Goal: Find specific page/section: Find specific page/section

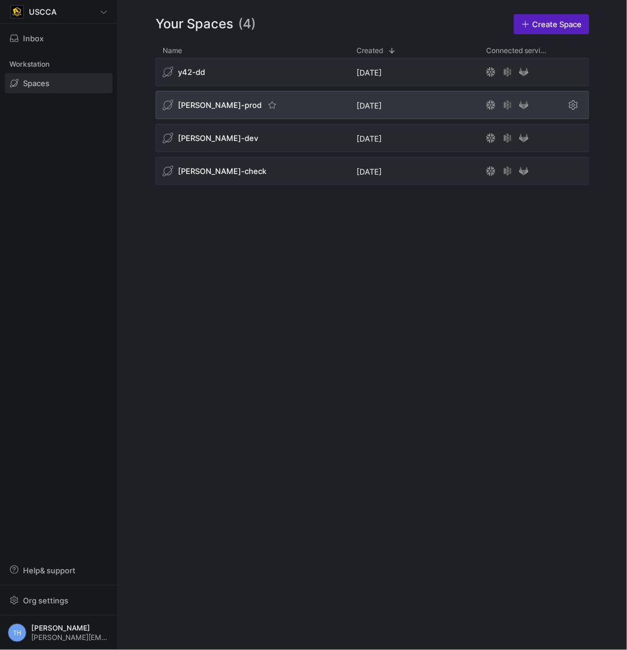
click at [261, 103] on div "[PERSON_NAME]-prod" at bounding box center [253, 105] width 194 height 28
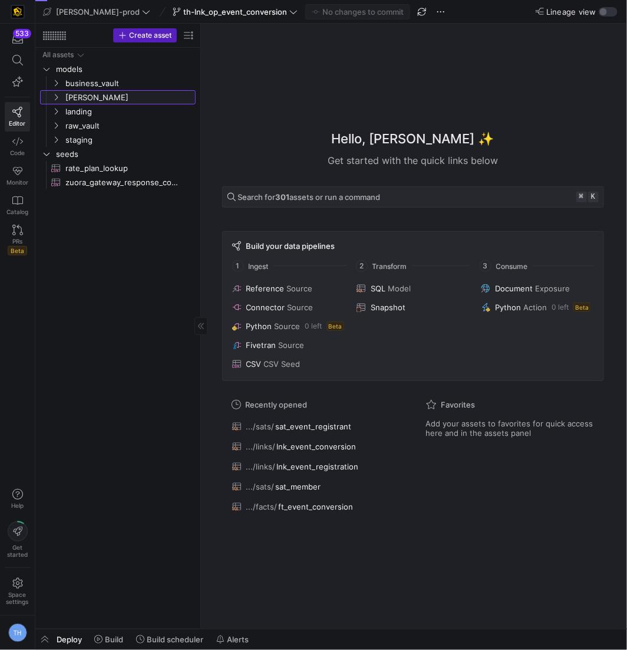
click at [108, 103] on link "[PERSON_NAME]" at bounding box center [118, 97] width 156 height 14
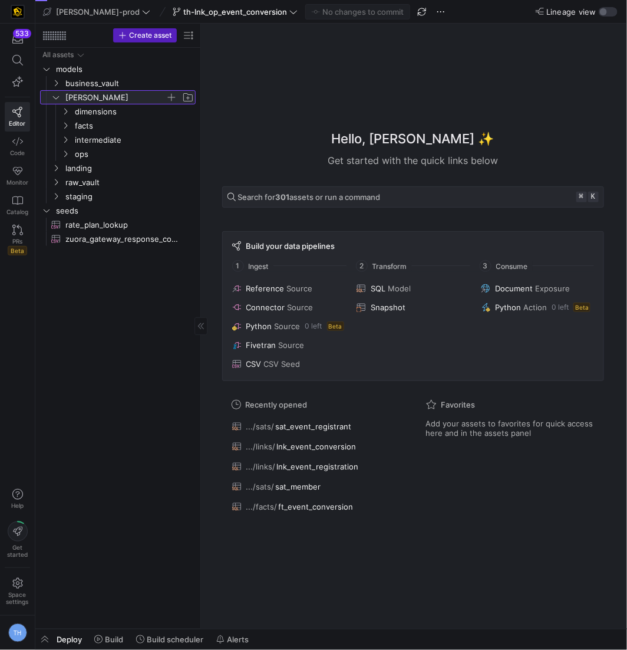
click at [108, 102] on span "[PERSON_NAME]" at bounding box center [115, 98] width 100 height 14
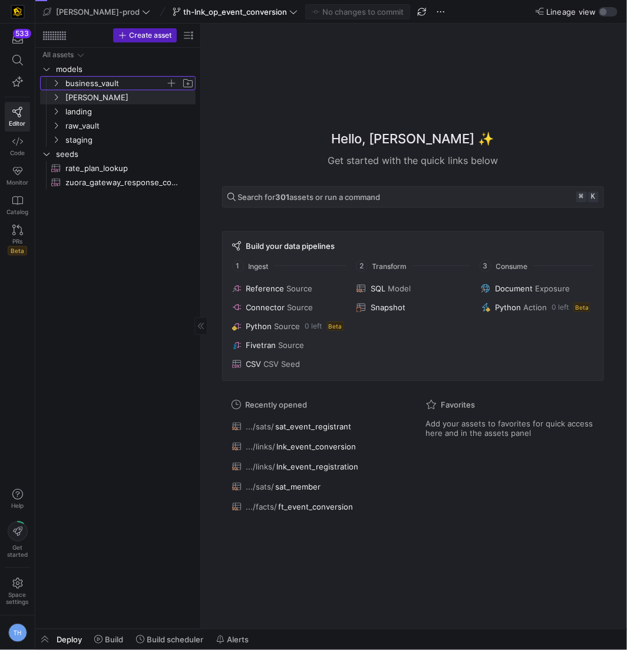
click at [108, 88] on span "business_vault" at bounding box center [115, 84] width 100 height 14
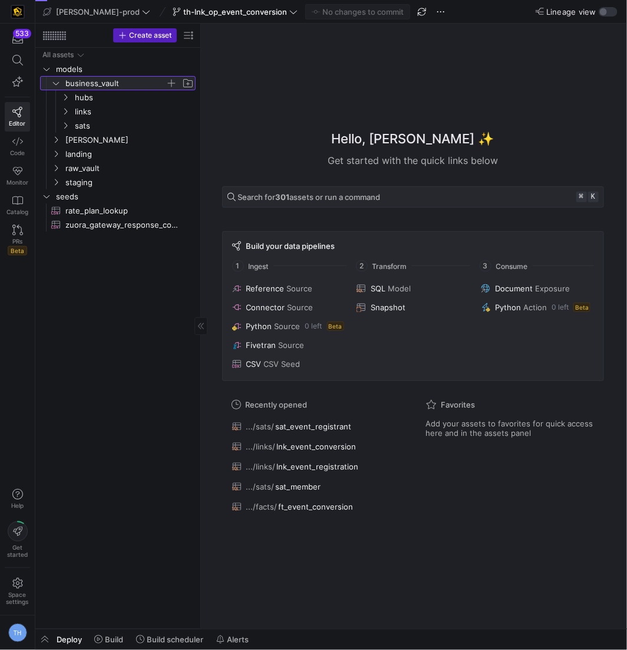
click at [108, 88] on span "business_vault" at bounding box center [115, 84] width 100 height 14
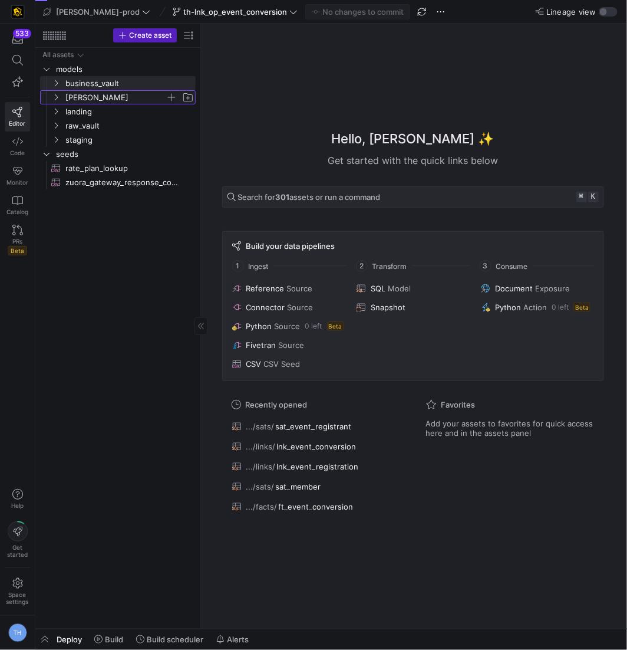
click at [57, 99] on icon "Press SPACE to select this row." at bounding box center [56, 97] width 8 height 7
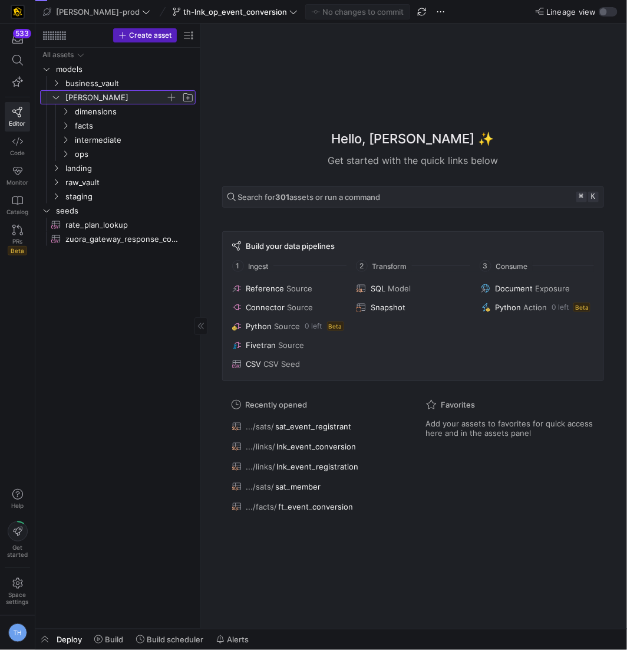
click at [57, 99] on icon at bounding box center [56, 97] width 8 height 7
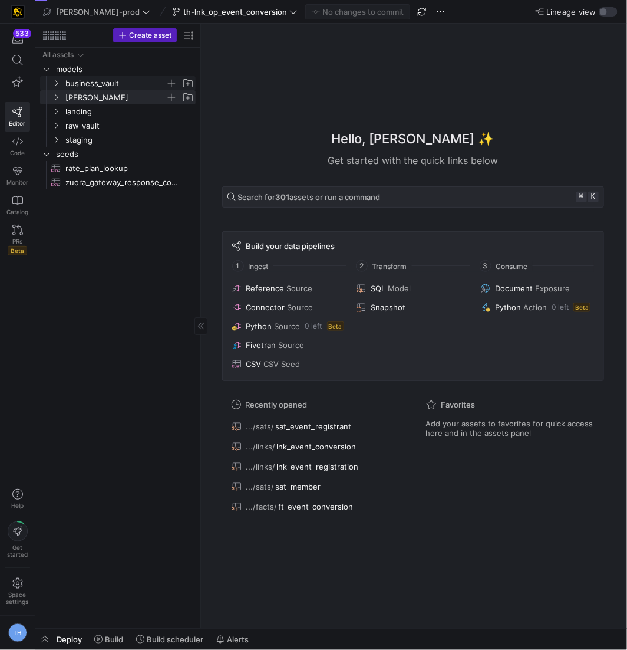
click at [57, 84] on icon "Press SPACE to select this row." at bounding box center [56, 83] width 8 height 7
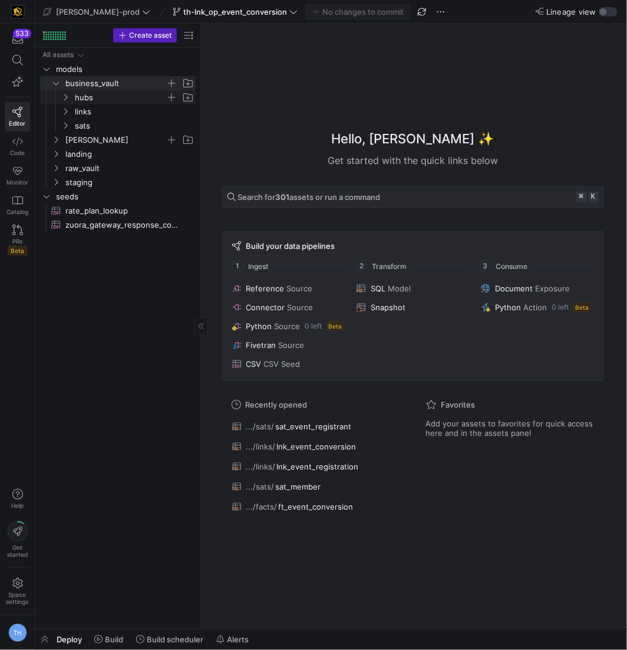
click at [66, 98] on icon "Press SPACE to select this row." at bounding box center [65, 97] width 8 height 7
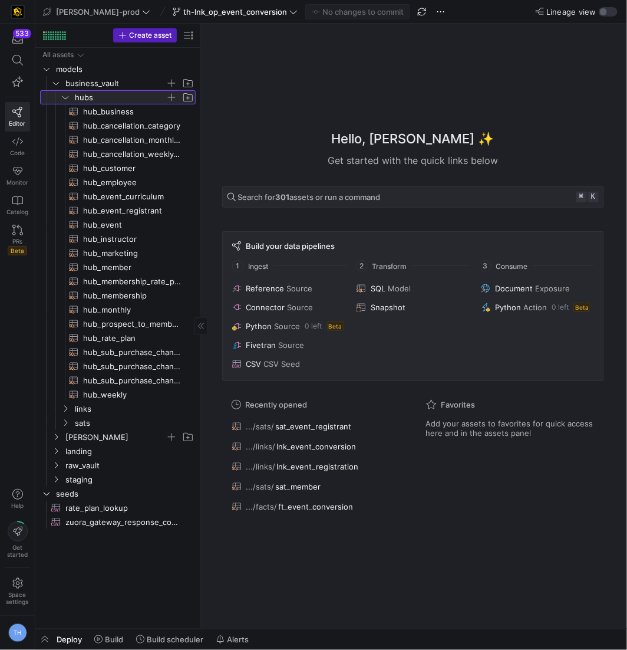
click at [66, 98] on icon at bounding box center [65, 97] width 6 height 3
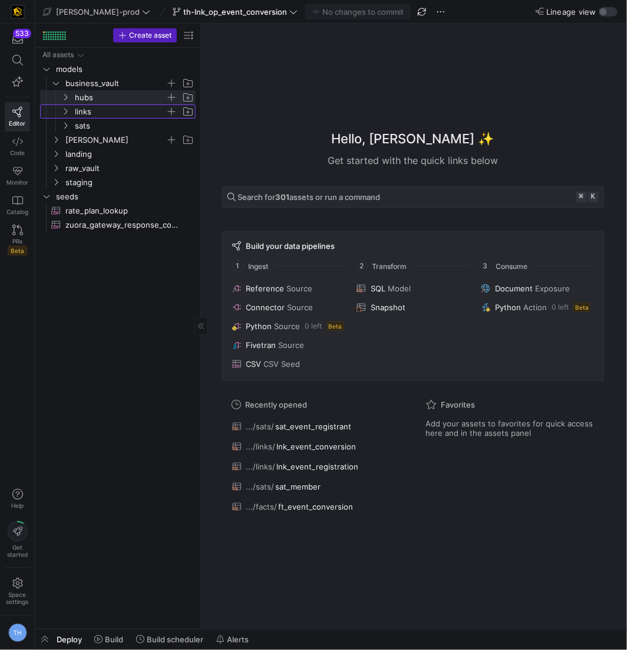
click at [66, 110] on icon "Press SPACE to select this row." at bounding box center [65, 111] width 8 height 7
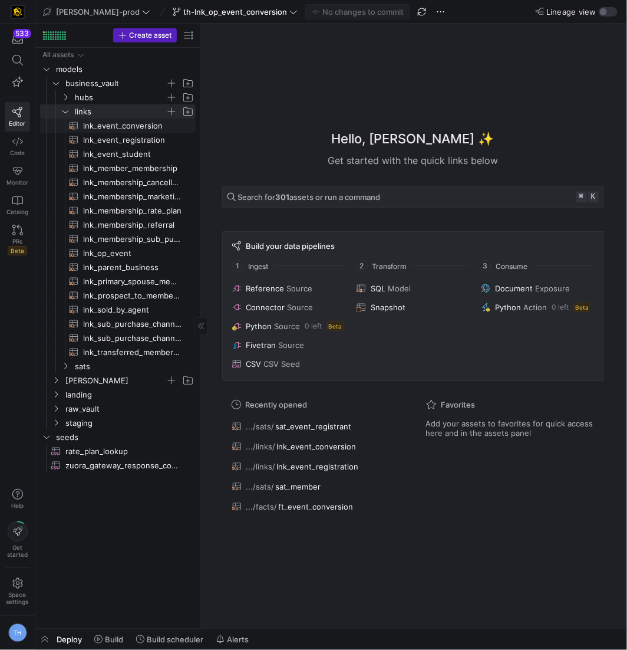
click at [103, 123] on span "lnk_event_conversion​​​​​​​​​​" at bounding box center [132, 126] width 99 height 14
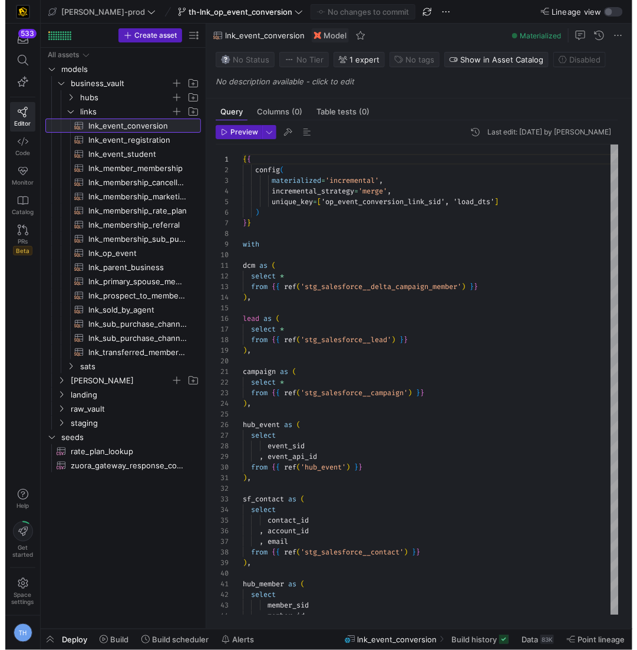
scroll to position [106, 0]
